Goal: Task Accomplishment & Management: Manage account settings

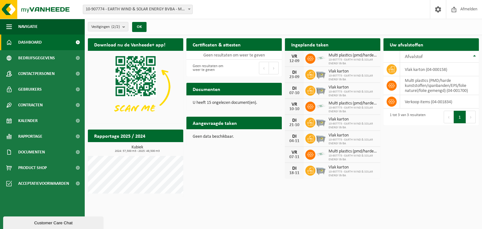
click at [330, 57] on span "Multi plastics (pmd/harde kunststoffen/spanbanden/eps/folie naturel/folie gemen…" at bounding box center [353, 55] width 49 height 5
click at [310, 57] on icon at bounding box center [310, 59] width 6 height 6
click at [299, 59] on div "12-09" at bounding box center [294, 61] width 13 height 4
click at [343, 53] on span "Multi plastics (pmd/harde kunststoffen/spanbanden/eps/folie naturel/folie gemen…" at bounding box center [353, 55] width 49 height 5
click at [308, 58] on icon at bounding box center [310, 59] width 6 height 6
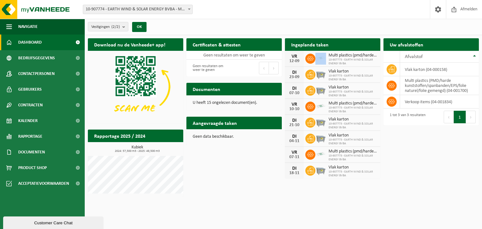
click at [308, 58] on icon at bounding box center [310, 59] width 6 height 6
click at [321, 59] on img at bounding box center [321, 58] width 11 height 11
click at [310, 58] on span at bounding box center [311, 59] width 10 height 10
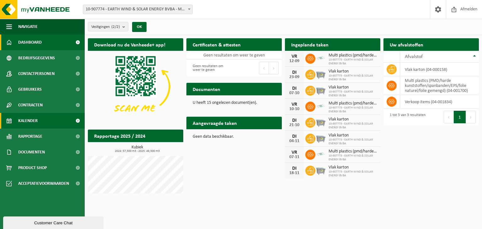
click at [34, 119] on span "Kalender" at bounding box center [27, 121] width 19 height 16
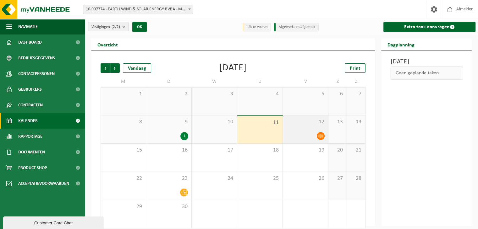
click at [313, 129] on div "12" at bounding box center [305, 130] width 45 height 28
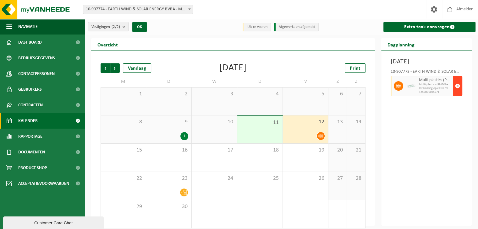
click at [456, 92] on span "button" at bounding box center [457, 86] width 5 height 13
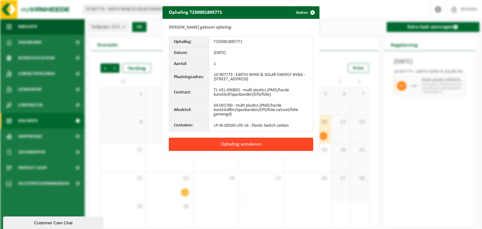
click at [240, 144] on button "Ophaling annuleren" at bounding box center [241, 144] width 144 height 13
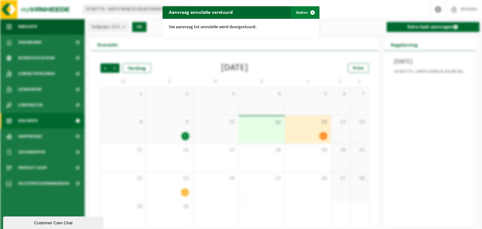
click at [311, 9] on span "button" at bounding box center [313, 12] width 13 height 13
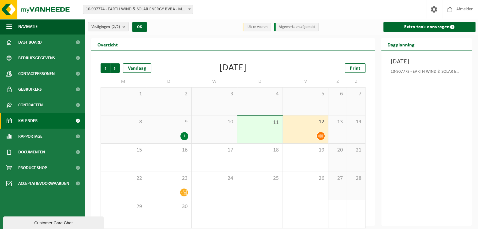
click at [310, 136] on div at bounding box center [305, 136] width 39 height 8
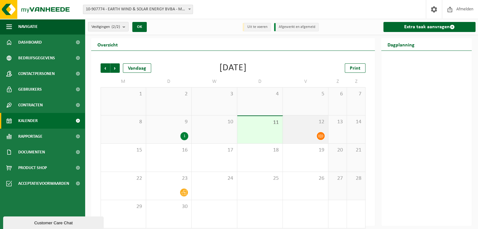
click at [310, 137] on div at bounding box center [305, 136] width 39 height 8
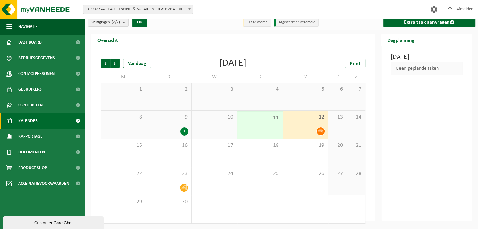
scroll to position [5, 0]
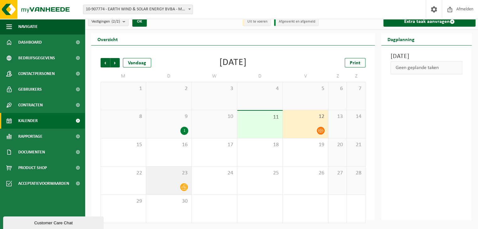
click at [182, 187] on icon at bounding box center [183, 187] width 5 height 5
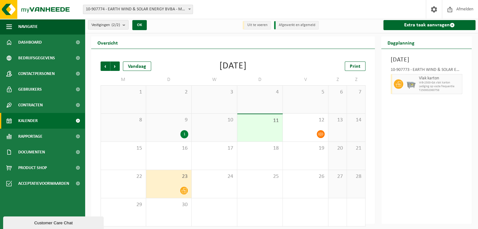
scroll to position [0, 0]
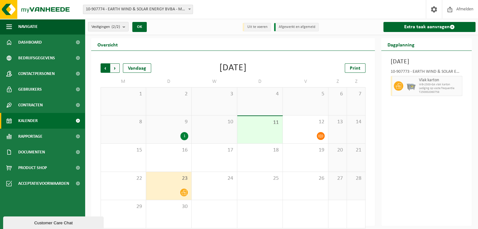
click at [116, 68] on span "Volgende" at bounding box center [114, 67] width 9 height 9
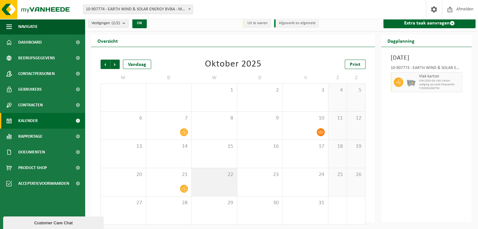
scroll to position [5, 0]
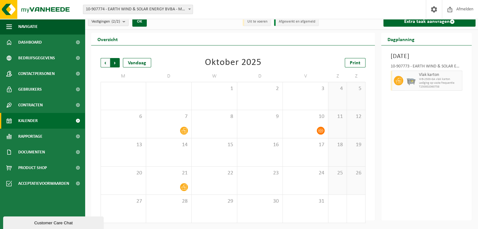
click at [104, 63] on span "Vorige" at bounding box center [104, 62] width 9 height 9
